Goal: Navigation & Orientation: Go to known website

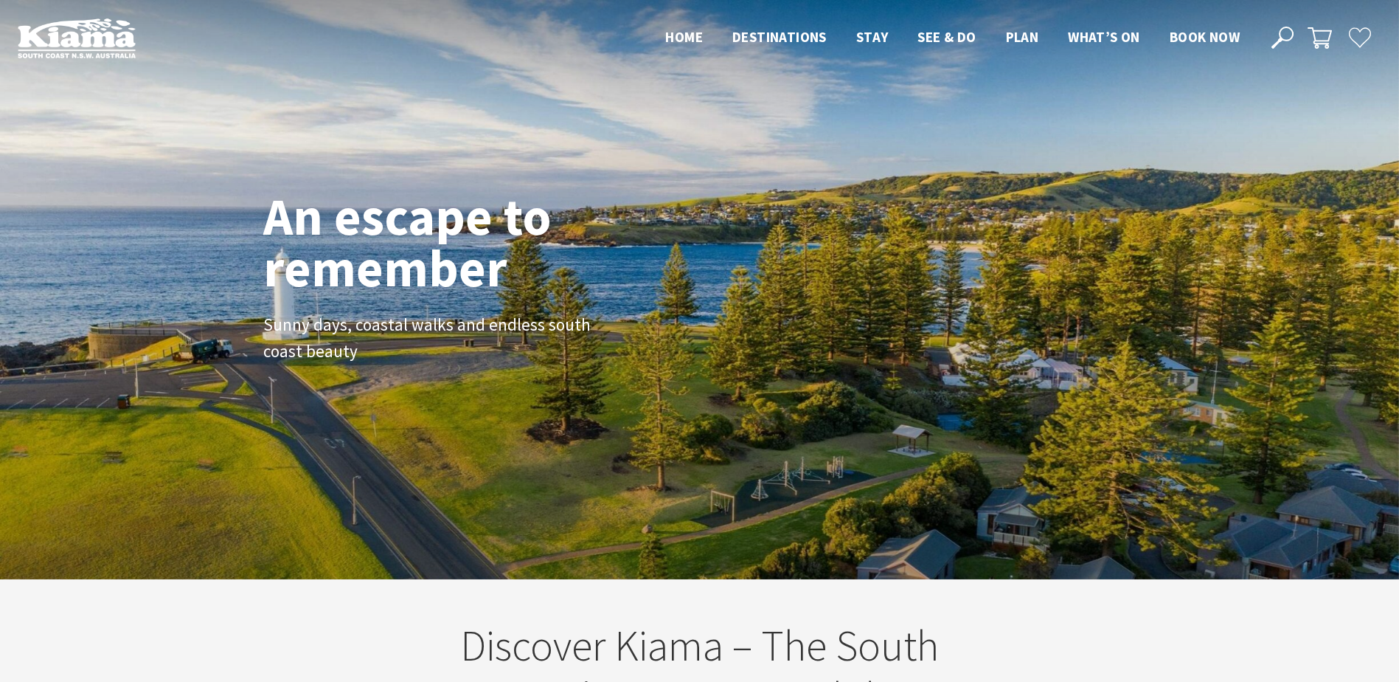
scroll to position [247, 1410]
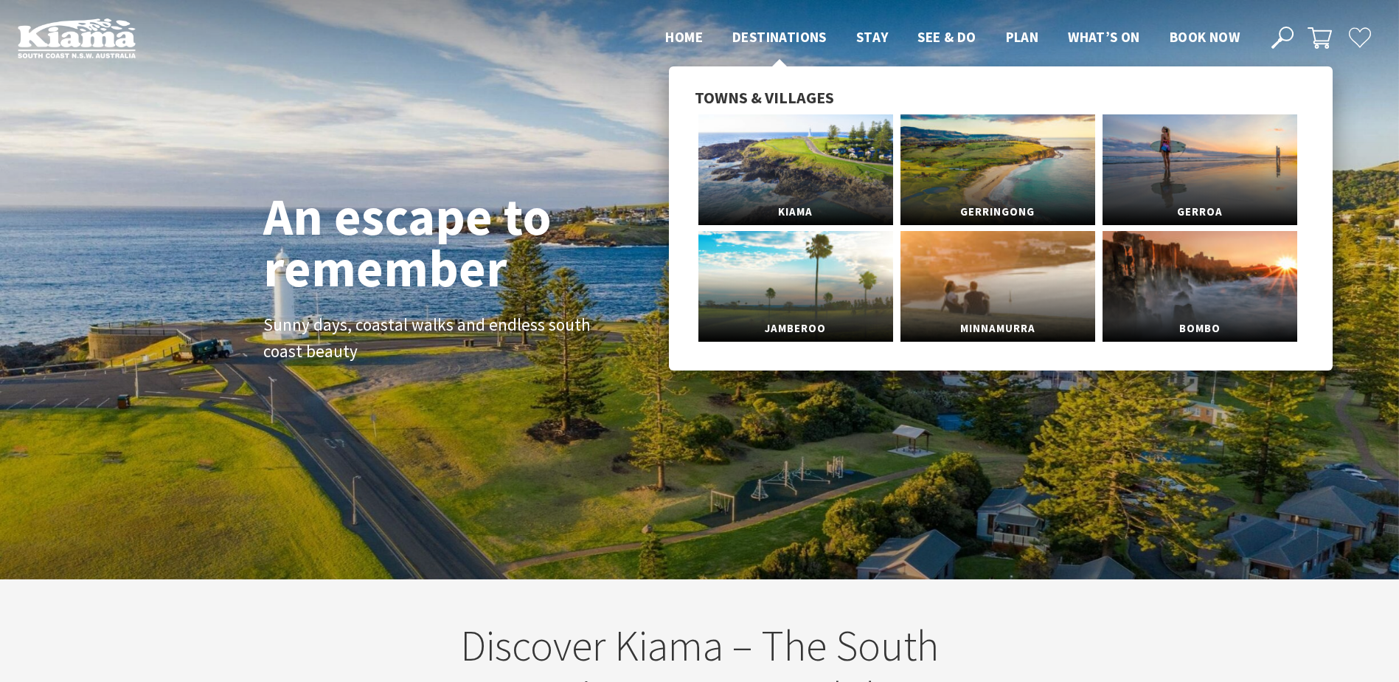
click at [801, 32] on span "Destinations" at bounding box center [779, 37] width 94 height 18
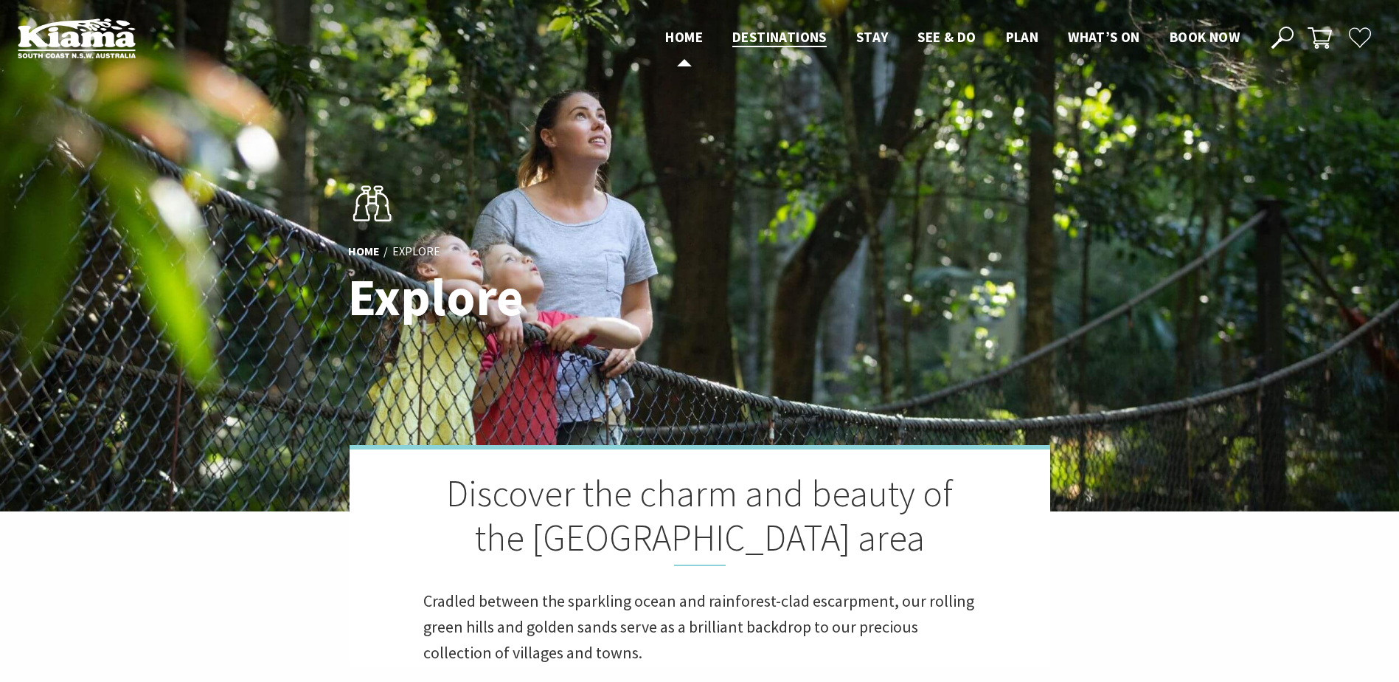
click at [669, 36] on span "Home" at bounding box center [684, 37] width 38 height 18
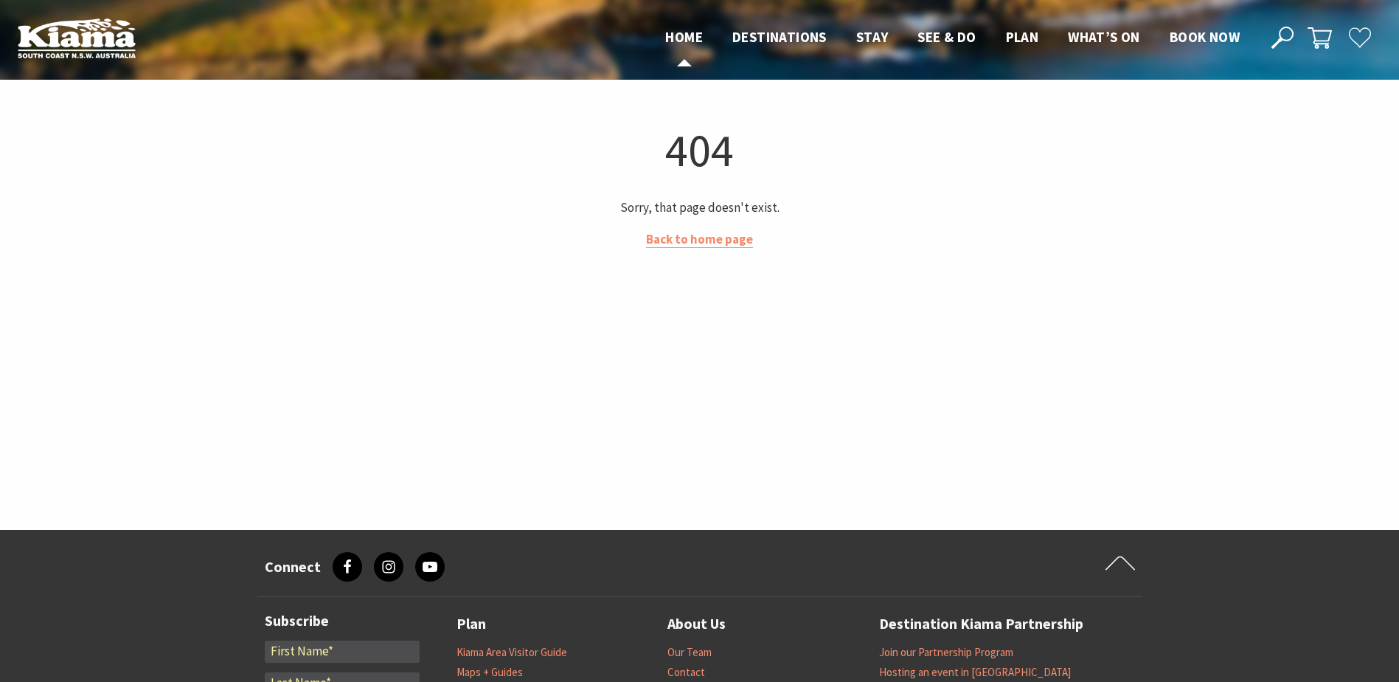
click at [684, 42] on span "Home" at bounding box center [684, 37] width 38 height 18
click at [77, 46] on img at bounding box center [77, 38] width 118 height 41
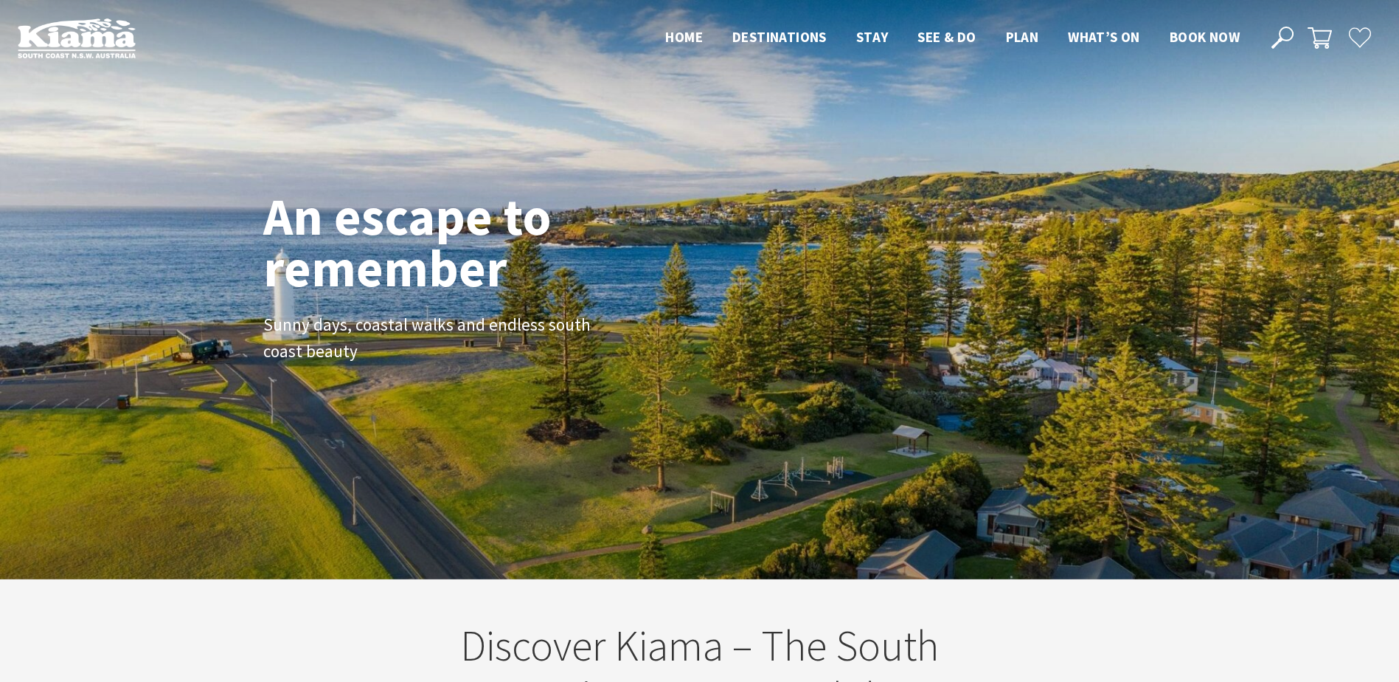
scroll to position [247, 1410]
